Goal: Ask a question

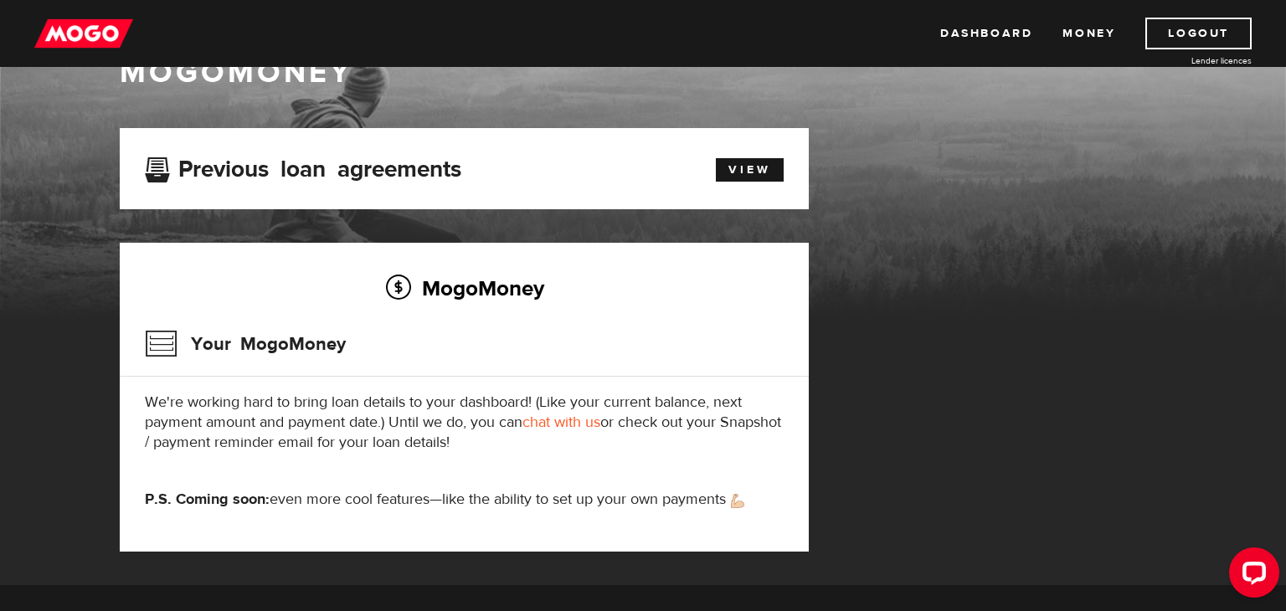
scroll to position [57, 0]
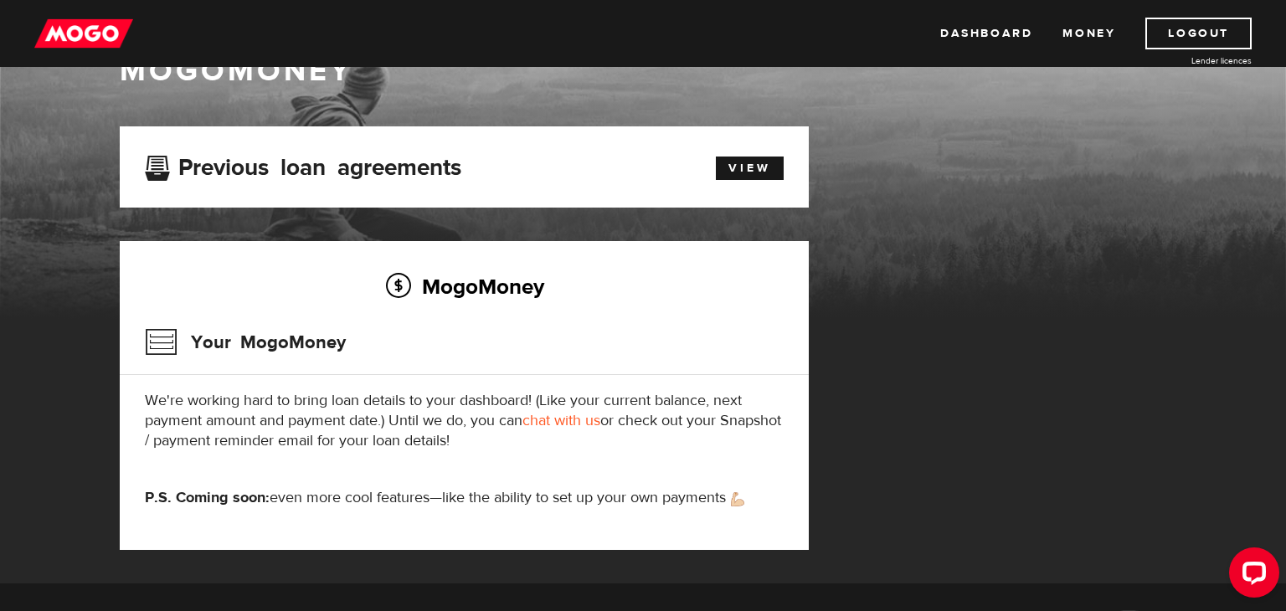
click at [558, 420] on link "chat with us" at bounding box center [561, 420] width 78 height 19
click at [761, 176] on link "View" at bounding box center [750, 168] width 68 height 23
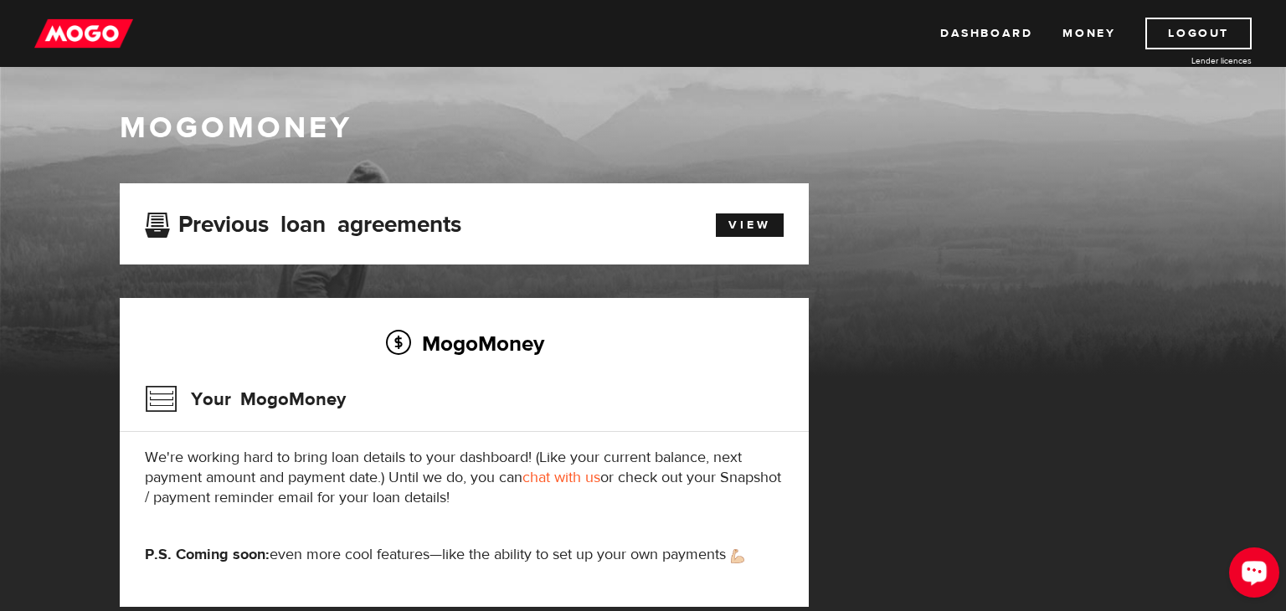
click at [1252, 567] on icon "Open LiveChat chat widget" at bounding box center [1254, 572] width 16 height 11
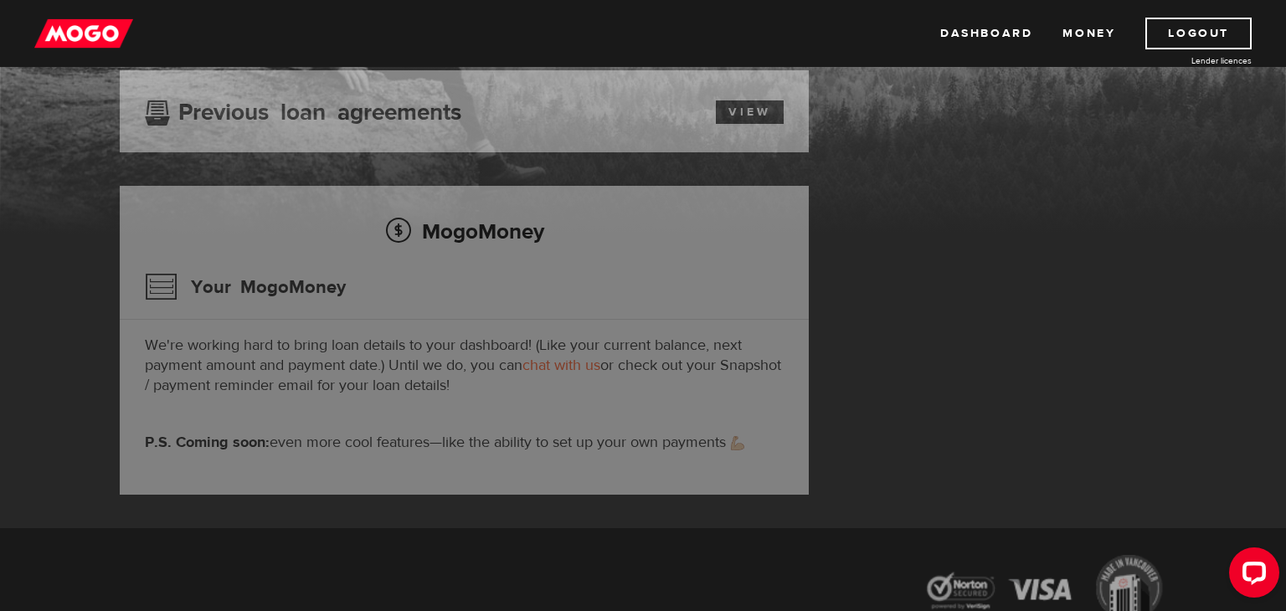
scroll to position [155, 0]
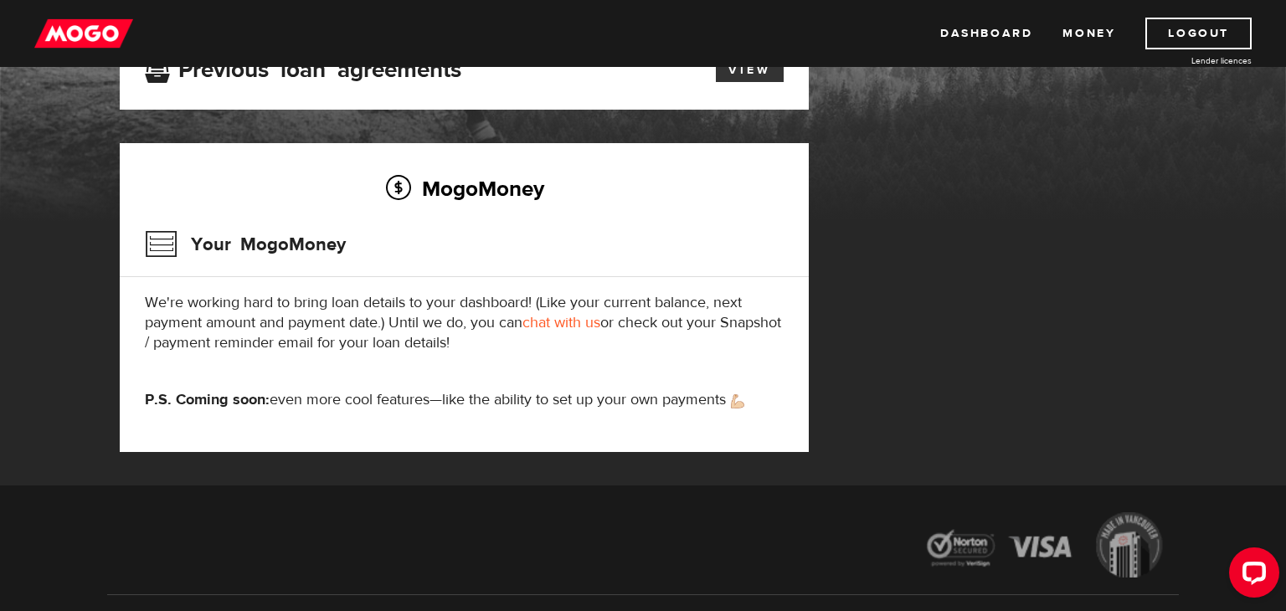
click at [756, 76] on link "View" at bounding box center [750, 70] width 68 height 23
